Goal: Task Accomplishment & Management: Complete application form

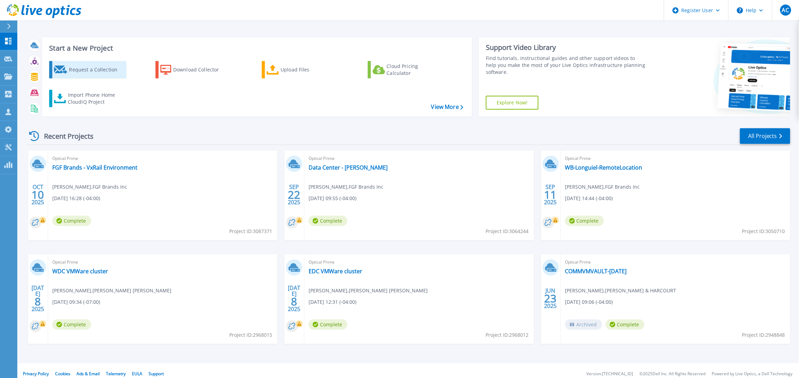
click at [88, 74] on div "Request a Collection" at bounding box center [96, 70] width 55 height 14
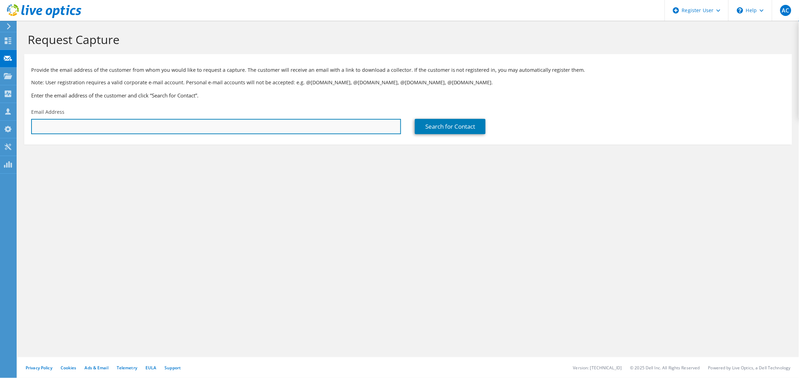
click at [186, 124] on input "text" at bounding box center [216, 126] width 370 height 15
type input "kwame.boateng@fgfbrands.com"
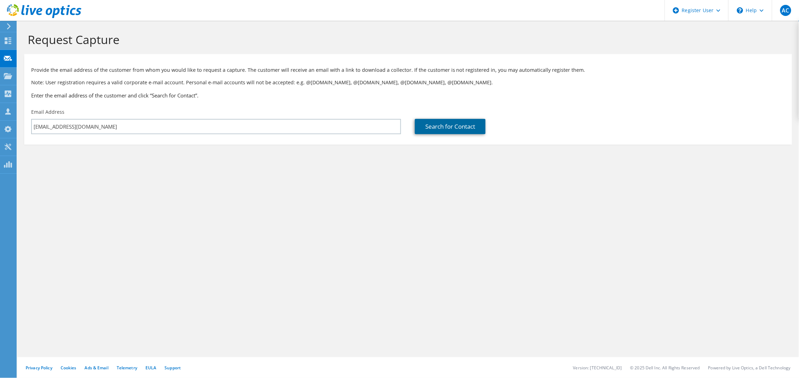
click at [444, 125] on link "Search for Contact" at bounding box center [450, 126] width 71 height 15
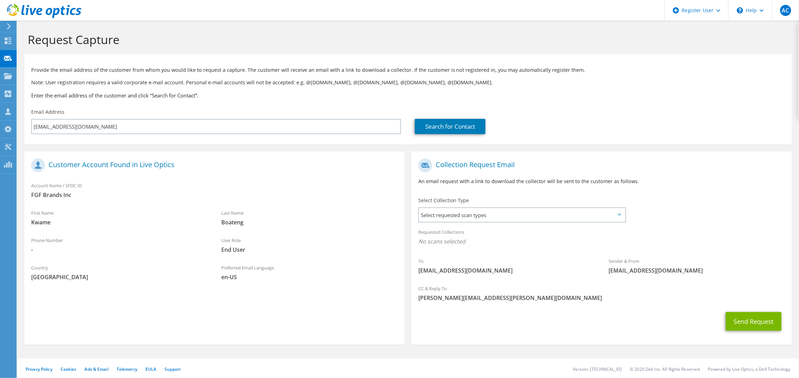
click at [497, 223] on div "Select Collection Type Select requested scan types Server Virtualization Optica…" at bounding box center [523, 208] width 222 height 31
click at [498, 215] on span "Select requested scan types" at bounding box center [522, 215] width 206 height 14
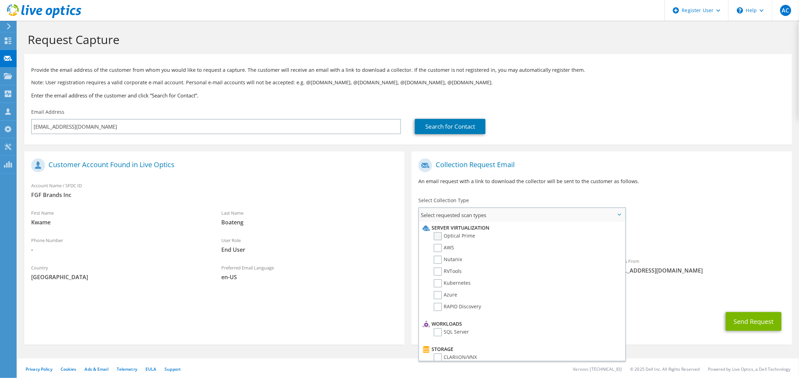
click at [468, 235] on label "Optical Prime" at bounding box center [455, 236] width 42 height 8
click at [0, 0] on input "Optical Prime" at bounding box center [0, 0] width 0 height 0
click at [703, 237] on div "Requested Collections No scans selected Optical Prime" at bounding box center [602, 239] width 380 height 28
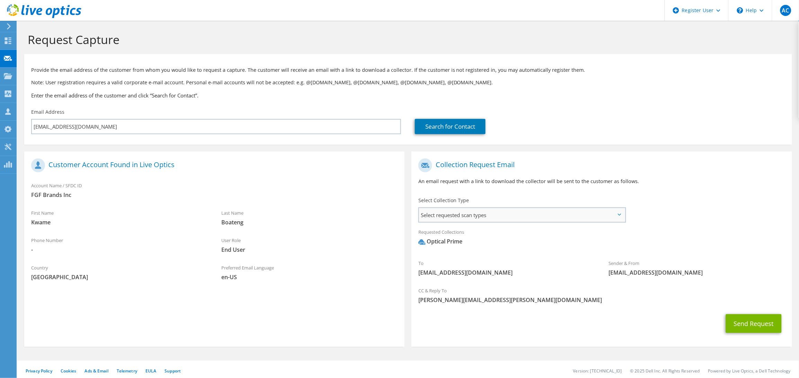
click at [561, 220] on span "Select requested scan types" at bounding box center [522, 215] width 206 height 14
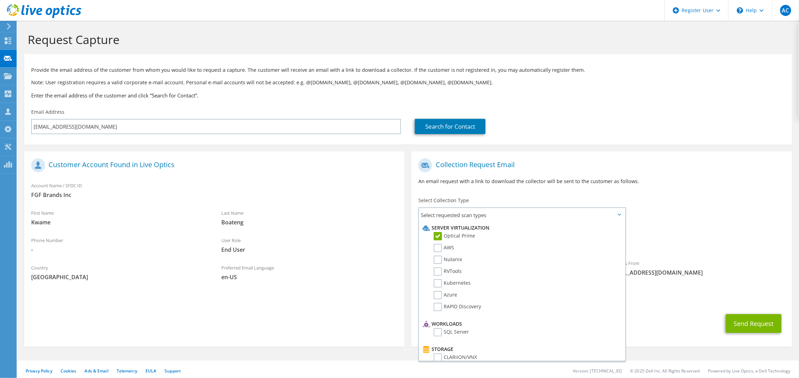
click at [696, 209] on div "To kwame.boateng@fgfbrands.com Sender & From liveoptics@liveoptics.com" at bounding box center [602, 219] width 380 height 128
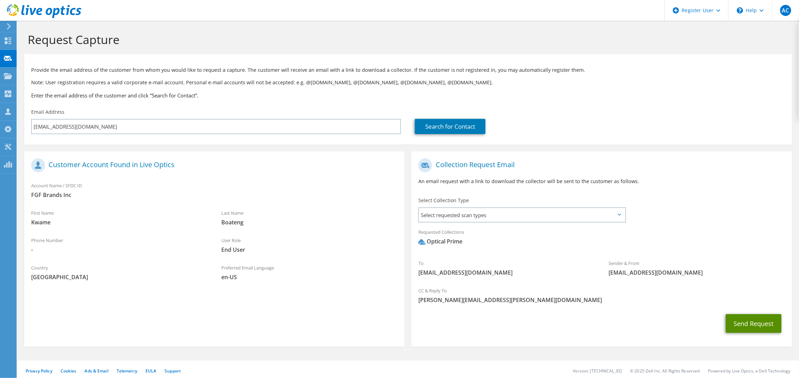
click at [761, 323] on button "Send Request" at bounding box center [754, 323] width 56 height 19
